Goal: Task Accomplishment & Management: Complete application form

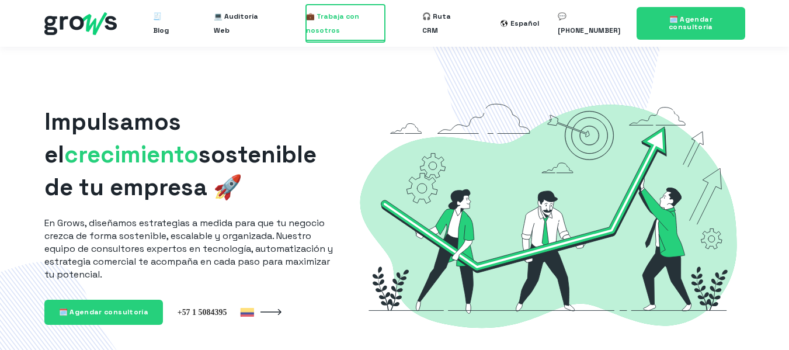
click at [346, 17] on span "💼 Trabaja con nosotros" at bounding box center [345, 23] width 79 height 37
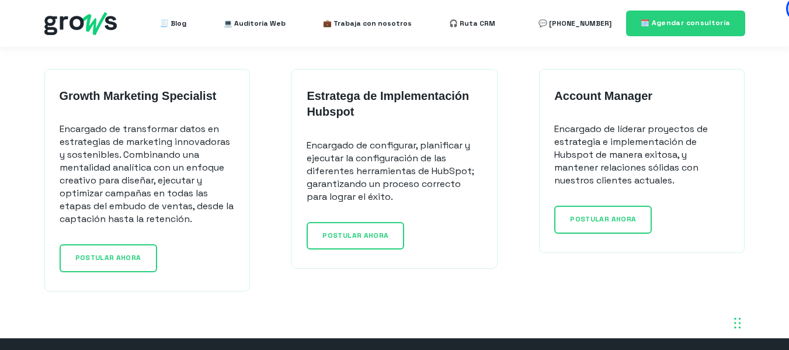
drag, startPoint x: 797, startPoint y: 55, endPoint x: 794, endPoint y: 248, distance: 192.7
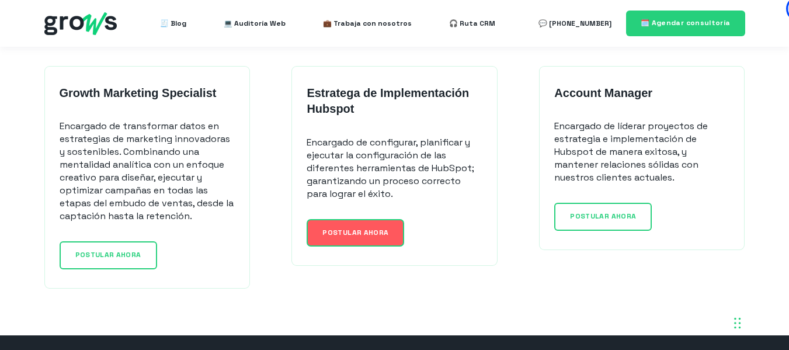
click at [384, 241] on link "POSTULAR AHORA" at bounding box center [356, 232] width 98 height 27
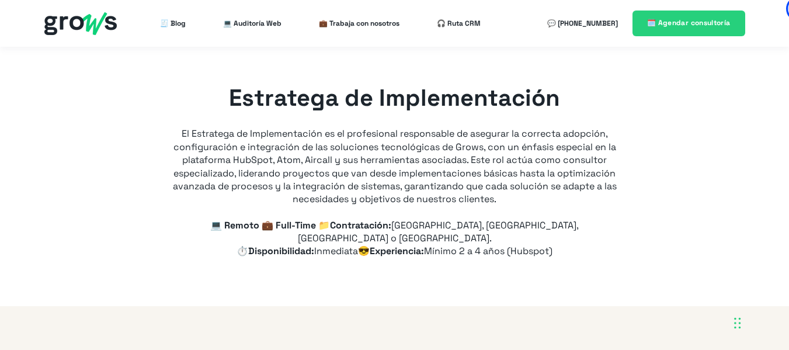
type input "+57"
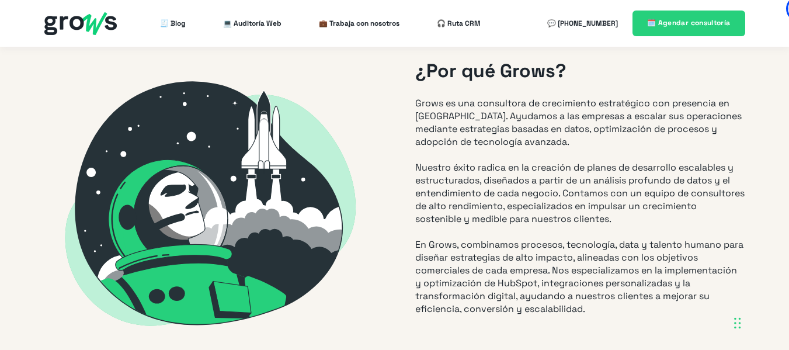
scroll to position [293, 0]
